Goal: Find specific page/section

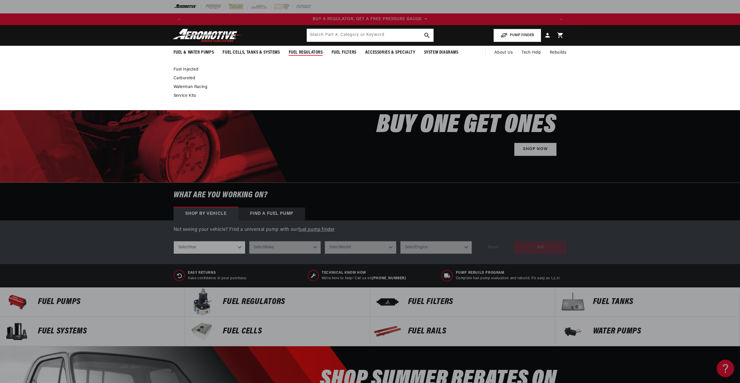
click at [304, 52] on span "Fuel Regulators" at bounding box center [306, 53] width 34 height 6
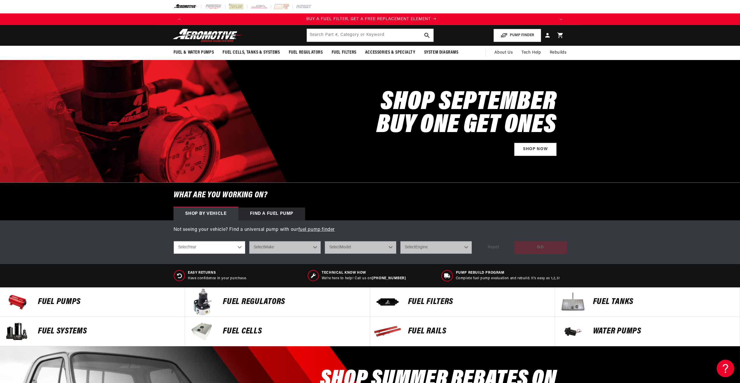
scroll to position [0, 370]
click at [230, 301] on p "FUEL REGULATORS" at bounding box center [293, 302] width 141 height 9
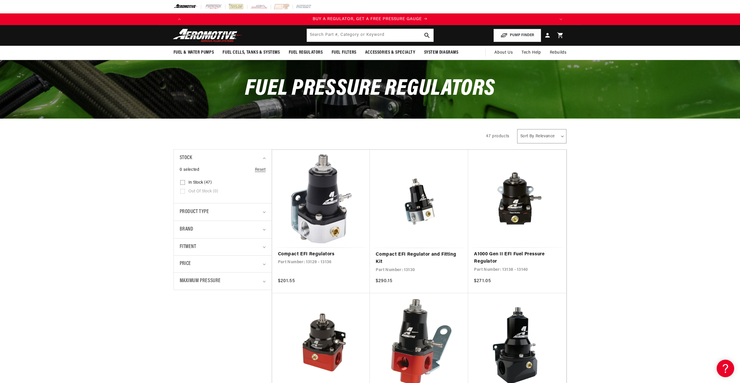
scroll to position [29, 0]
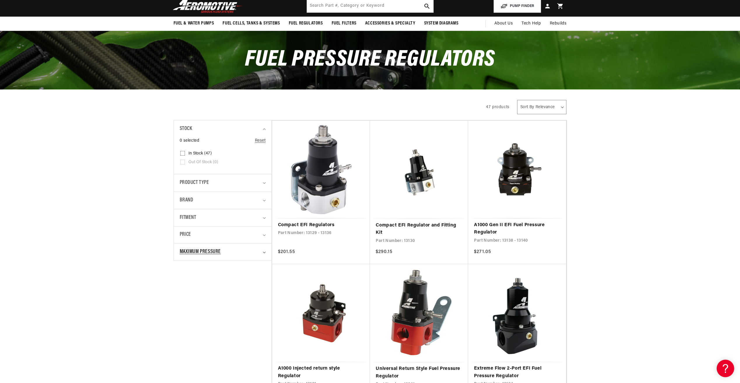
click at [262, 251] on summary "Maximum Pressure" at bounding box center [223, 251] width 86 height 17
click at [181, 277] on input "5 PSI (1) 5 PSI (1 product)" at bounding box center [182, 277] width 5 height 5
checkbox input "true"
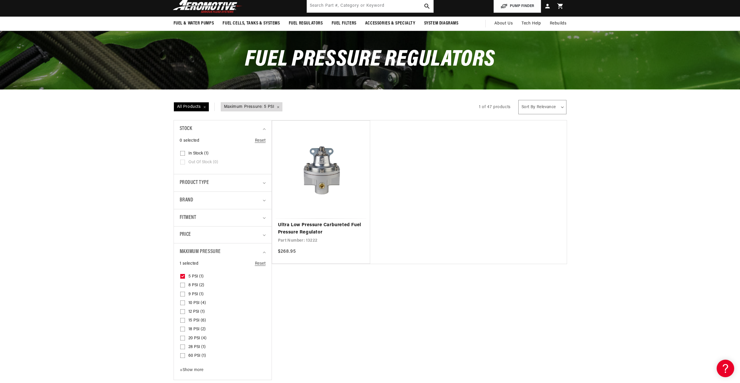
scroll to position [0, 370]
